Goal: Transaction & Acquisition: Purchase product/service

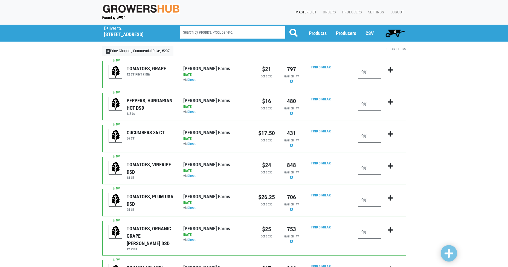
click at [368, 135] on input "number" at bounding box center [369, 136] width 23 height 14
type input "5"
click at [361, 165] on input "number" at bounding box center [369, 168] width 23 height 14
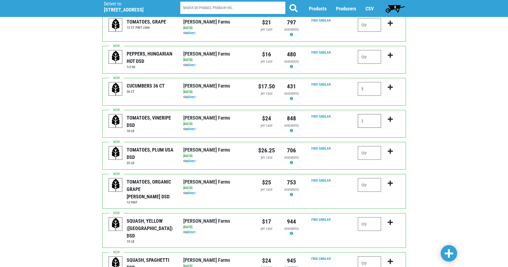
scroll to position [55, 0]
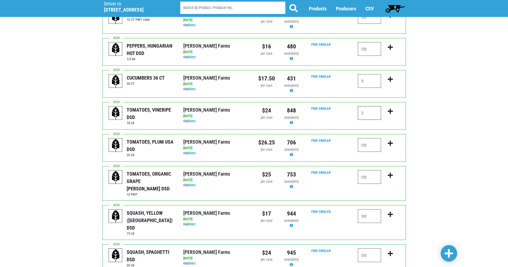
type input "2"
click at [372, 147] on input "number" at bounding box center [369, 145] width 23 height 14
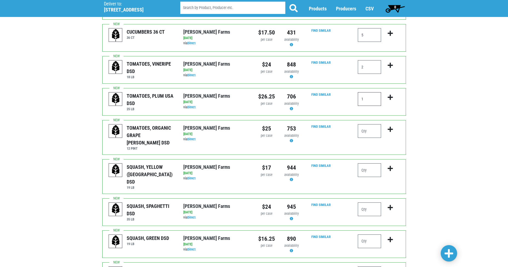
scroll to position [109, 0]
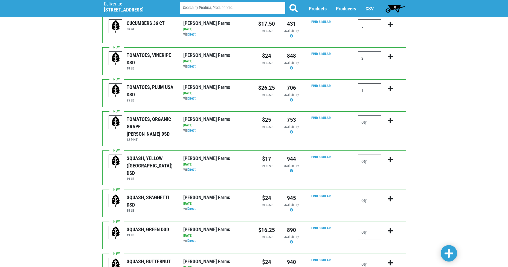
type input "1"
click at [376, 155] on input "number" at bounding box center [369, 162] width 23 height 14
type input "1"
type input "2"
click at [370, 226] on input "number" at bounding box center [369, 233] width 23 height 14
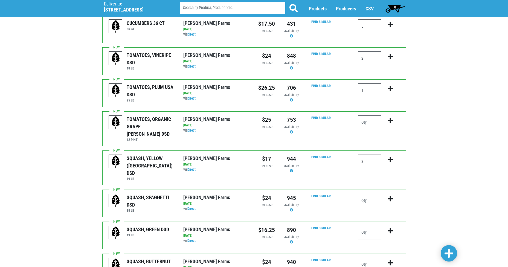
type input "2"
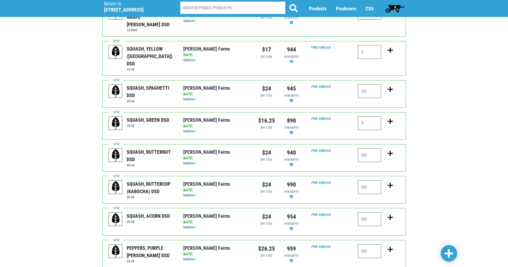
scroll to position [328, 0]
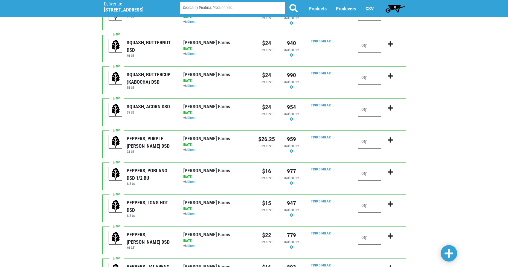
type input "3"
click at [482, 182] on div "Deliver To Price Chopper, Commercial Drive, #207 ([STREET_ADDRESS]) Deliver to:…" at bounding box center [254, 49] width 508 height 707
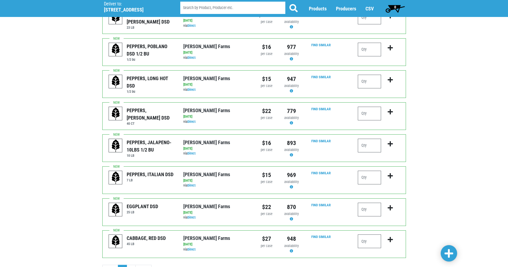
scroll to position [464, 0]
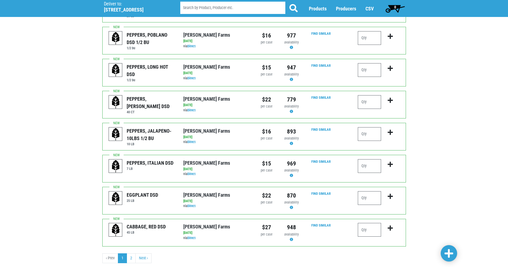
click at [453, 249] on span at bounding box center [449, 254] width 9 height 10
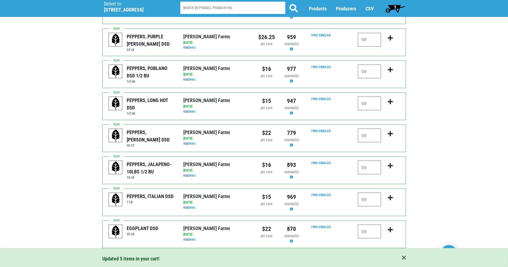
scroll to position [505, 0]
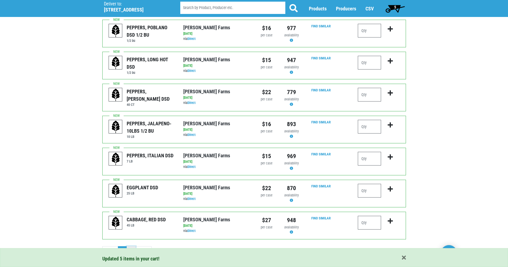
click at [134, 246] on link "2" at bounding box center [131, 251] width 9 height 10
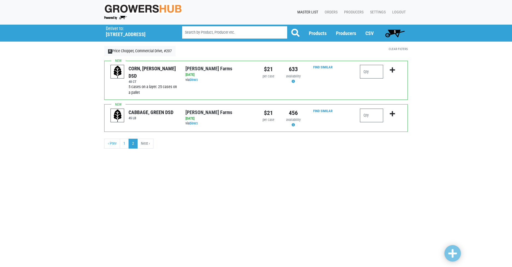
click at [400, 32] on span "5" at bounding box center [395, 33] width 24 height 11
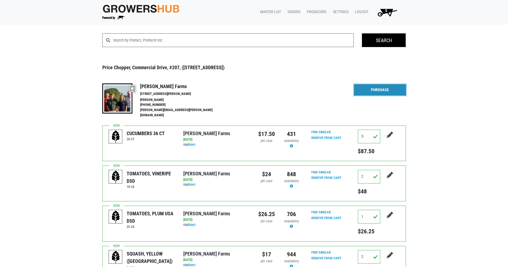
click at [393, 94] on link "Purchase" at bounding box center [380, 89] width 52 height 11
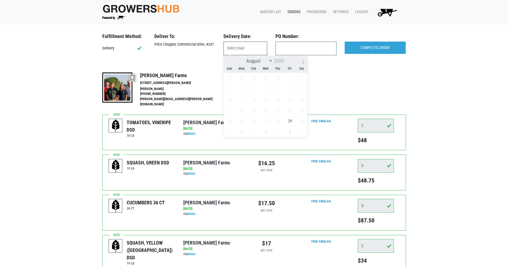
click at [242, 45] on input "text" at bounding box center [246, 49] width 44 height 14
click at [290, 118] on span "29" at bounding box center [290, 120] width 11 height 11
type input "[DATE]"
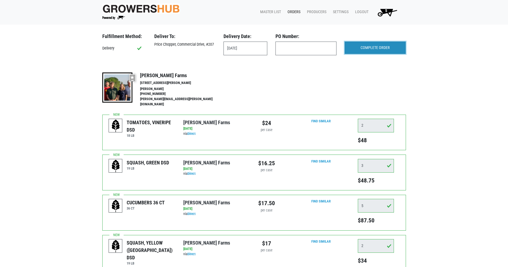
click at [380, 48] on input "COMPLETE ORDER" at bounding box center [375, 48] width 61 height 13
